Goal: Find specific page/section: Find specific page/section

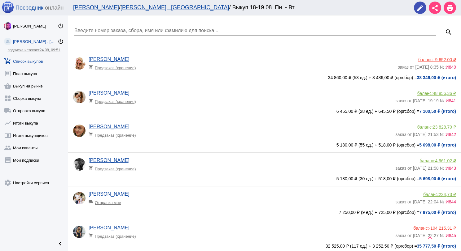
scroll to position [333, 0]
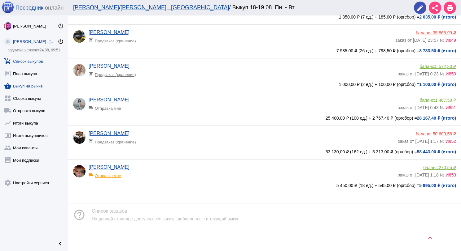
click at [33, 84] on link "shopping_basket Выкуп на рынке" at bounding box center [34, 85] width 68 height 12
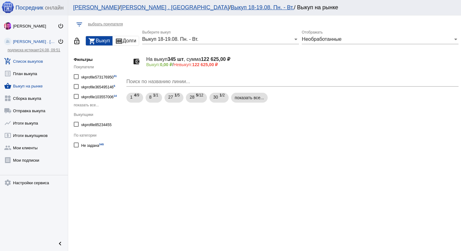
click at [38, 61] on link "add_shopping_cart Список выкупов" at bounding box center [34, 60] width 68 height 12
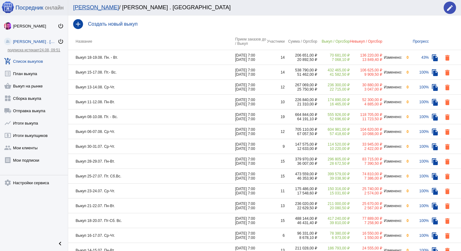
click at [155, 58] on td "Выкуп 18-19.08. Пн. - Вт." at bounding box center [151, 57] width 167 height 15
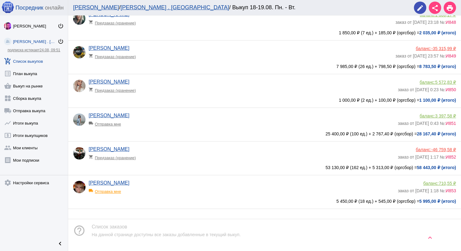
scroll to position [333, 0]
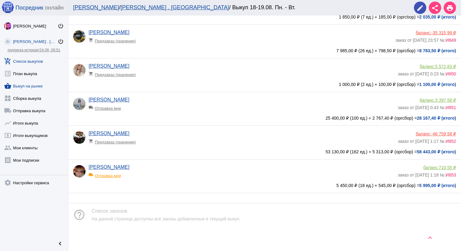
click at [28, 85] on link "shopping_basket Выкуп на рынке" at bounding box center [34, 85] width 68 height 12
